Goal: Task Accomplishment & Management: Use online tool/utility

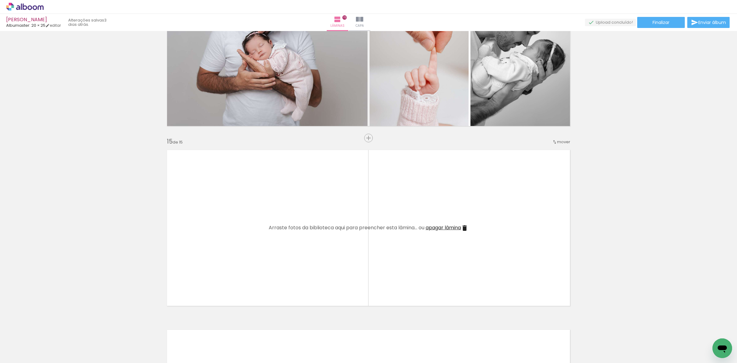
scroll to position [0, 588]
